Goal: Find specific page/section: Find specific page/section

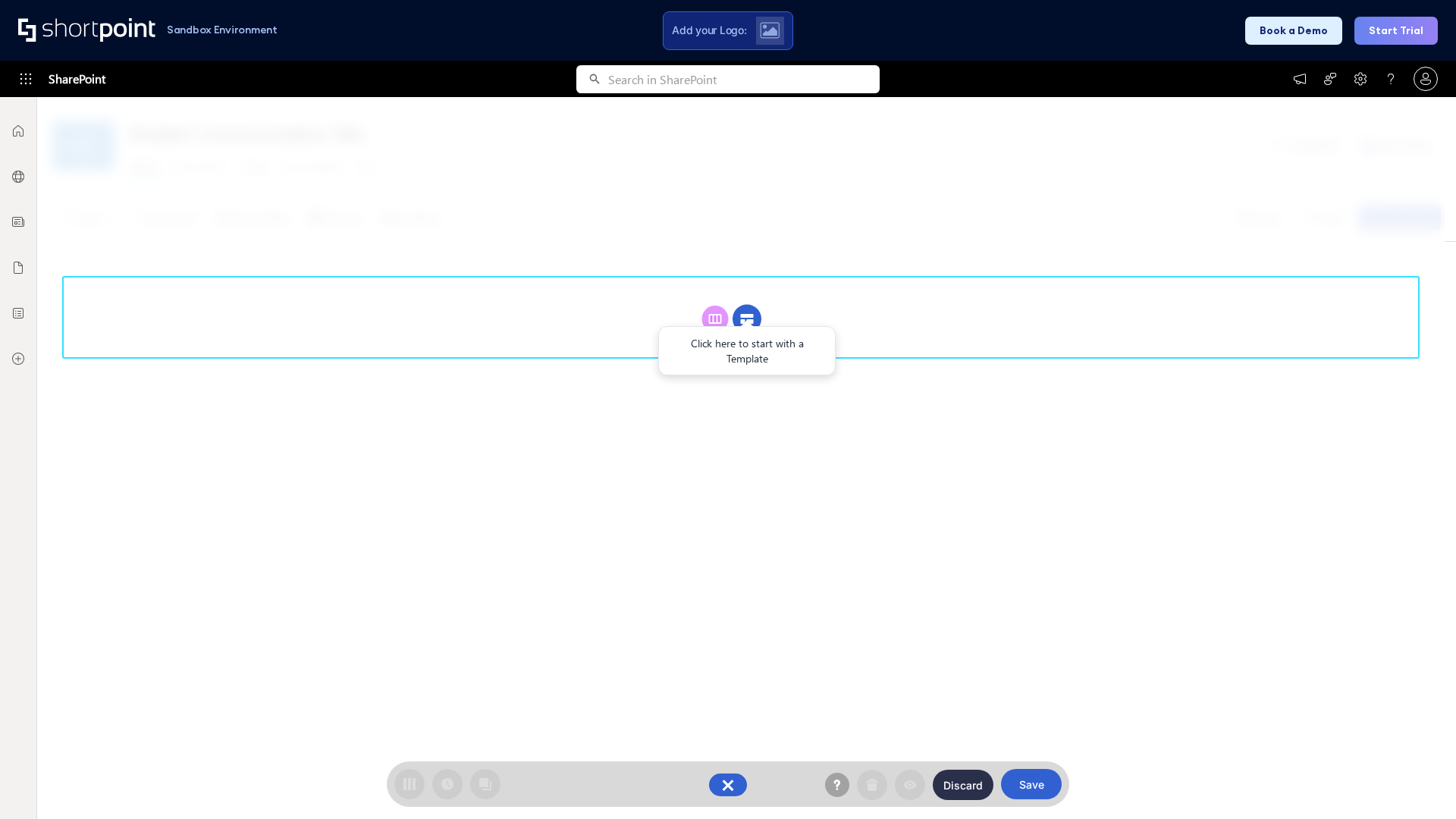
click at [747, 318] on circle at bounding box center [746, 319] width 28 height 28
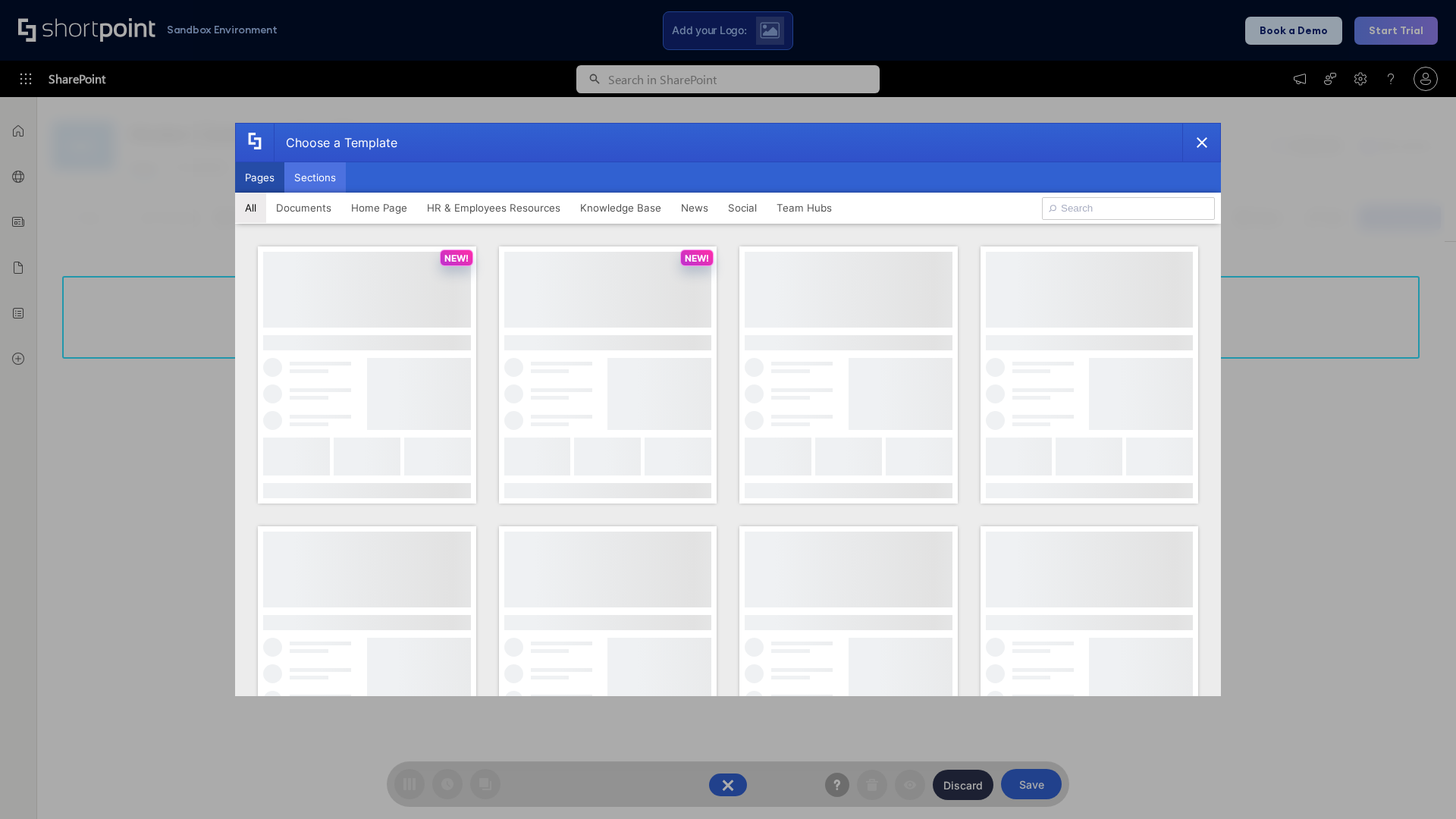
click at [315, 177] on button "Sections" at bounding box center [315, 177] width 61 height 30
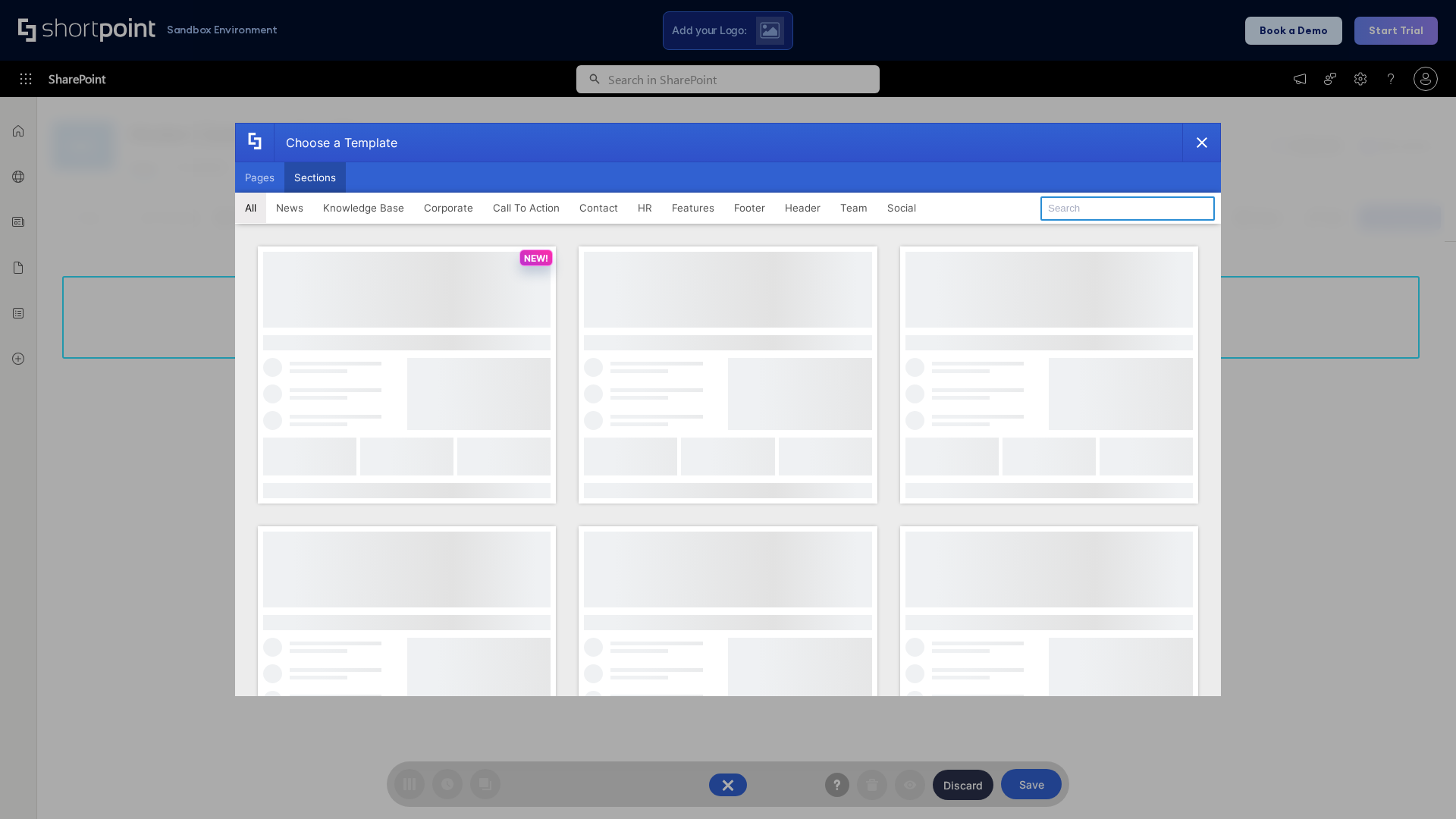
type input "Resources"
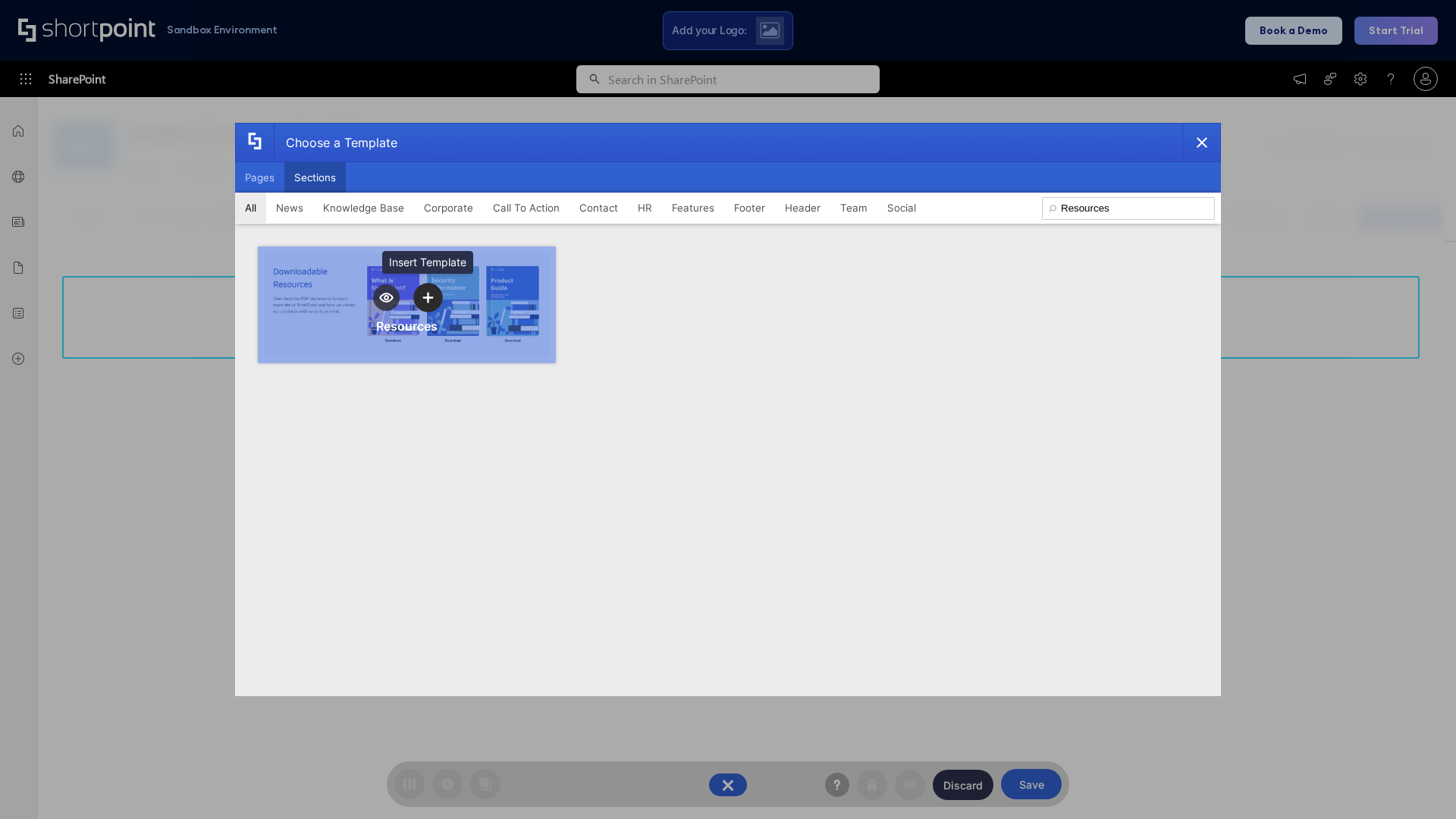
click at [428, 297] on icon "template selector" at bounding box center [428, 297] width 11 height 11
